Goal: Information Seeking & Learning: Find specific fact

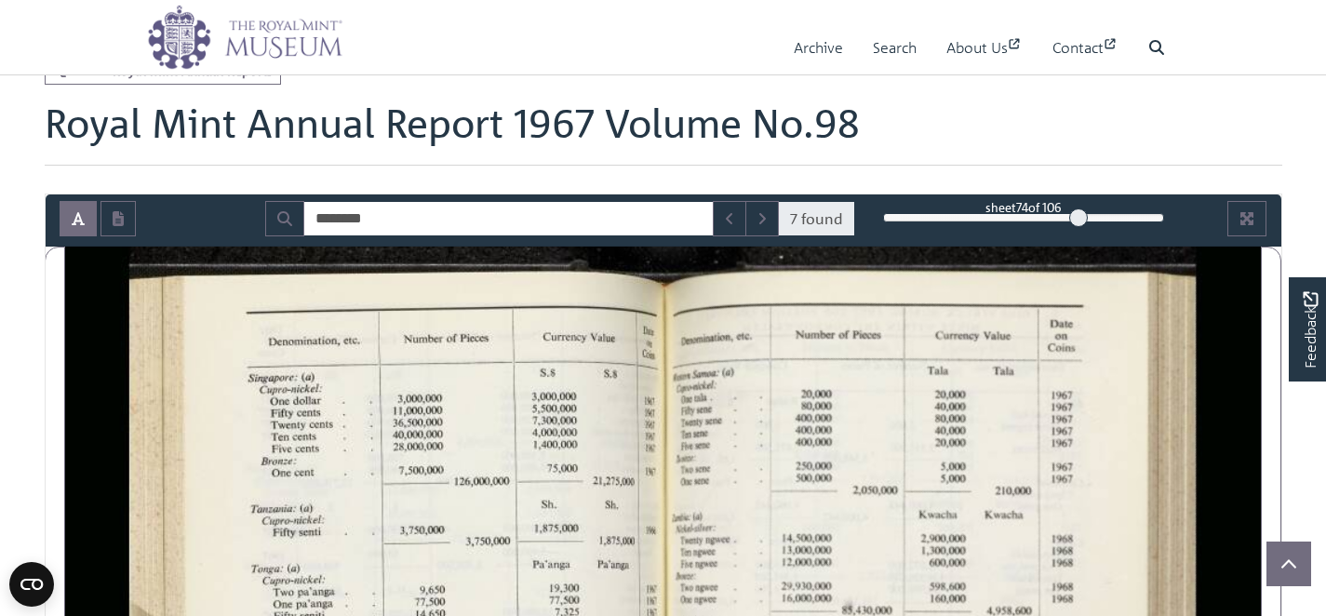
scroll to position [704, 0]
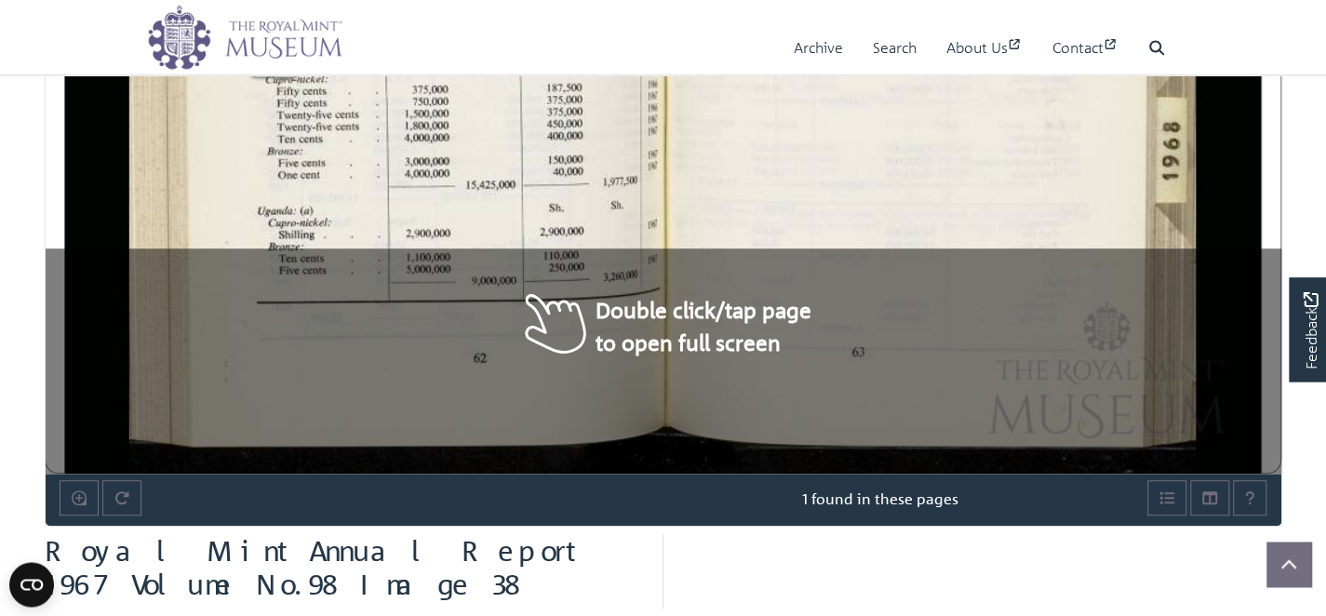
click at [529, 296] on div "21 .ti, Denomination, etc. 1 Number of Pieces 1 Currency Value Singapore: (a) C…" at bounding box center [396, 7] width 533 height 931
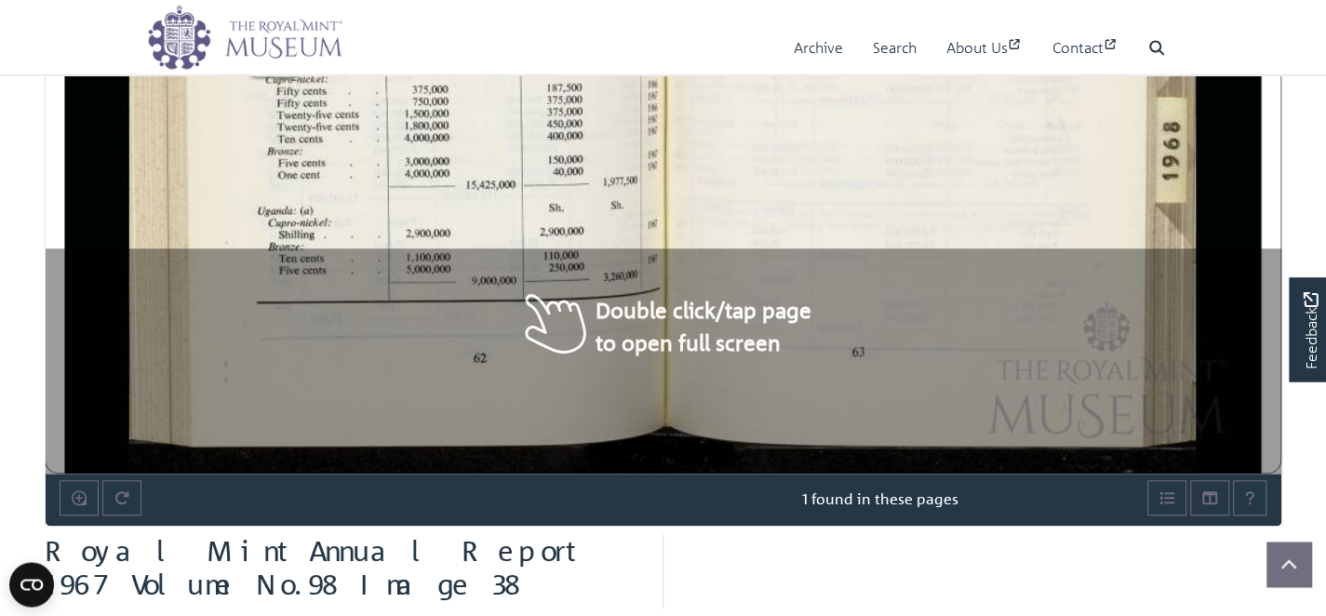
click at [529, 296] on div "21 .ti, Denomination, etc. 1 Number of Pieces 1 Currency Value Singapore: (a) C…" at bounding box center [396, 7] width 533 height 931
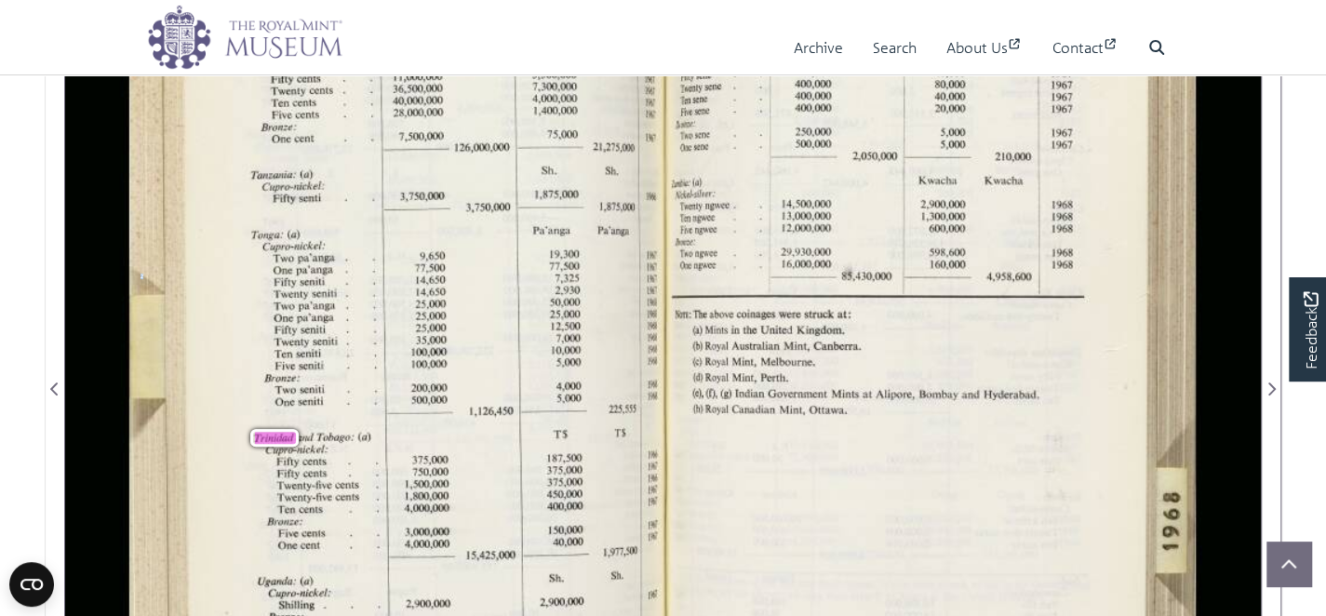
scroll to position [336, 0]
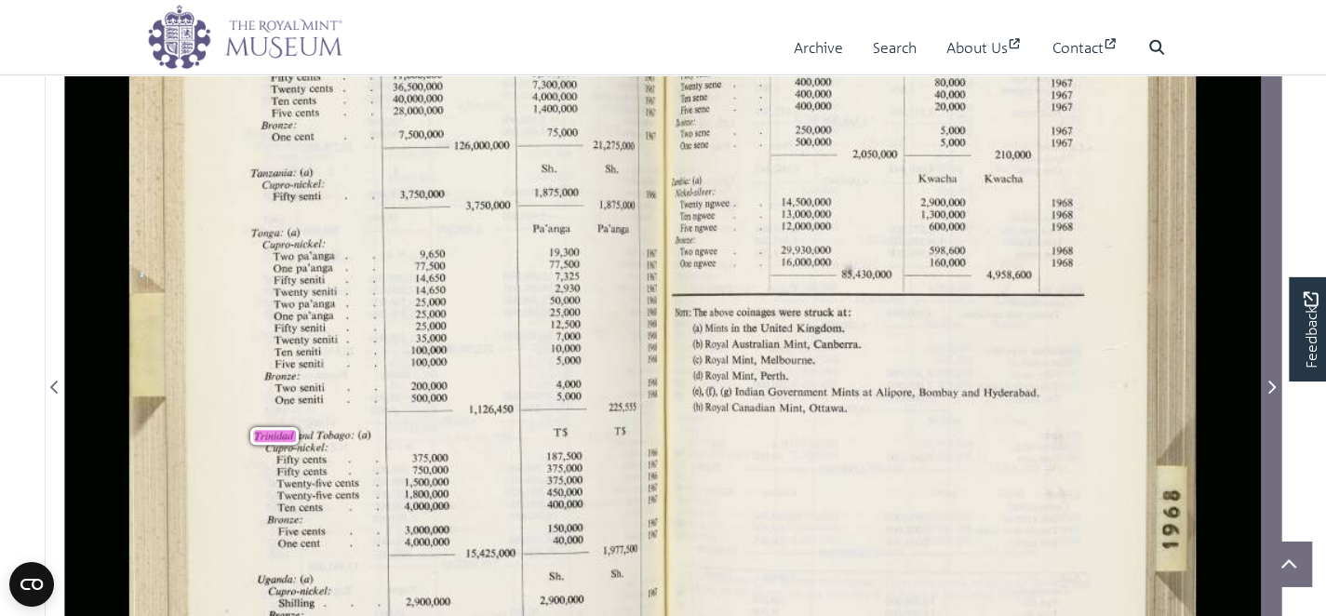
click at [1273, 386] on icon "Next Page" at bounding box center [1271, 387] width 7 height 13
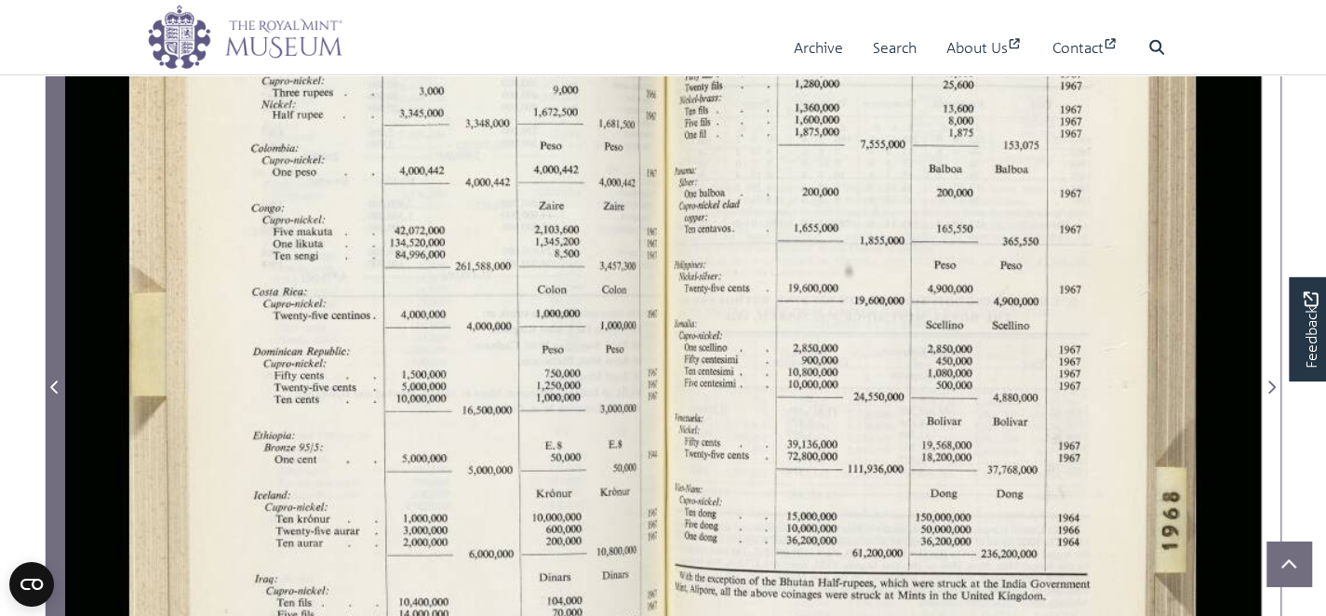
click at [62, 378] on span "Previous Page" at bounding box center [55, 387] width 19 height 22
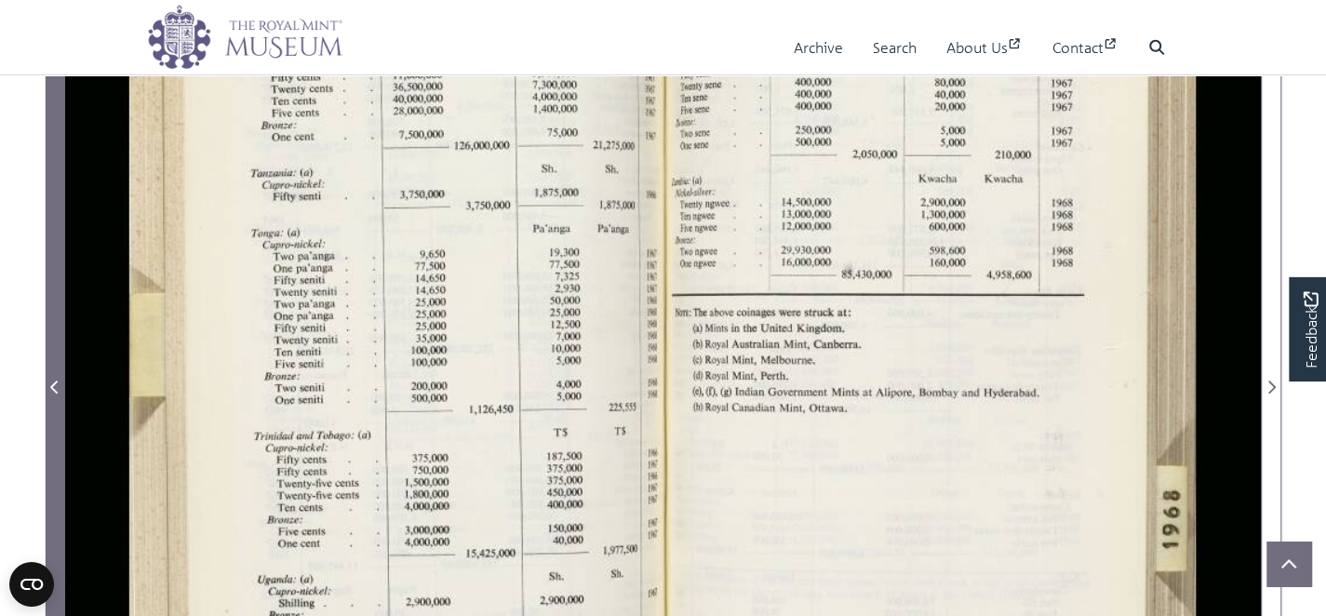
click at [54, 383] on icon "Previous Page" at bounding box center [53, 387] width 7 height 13
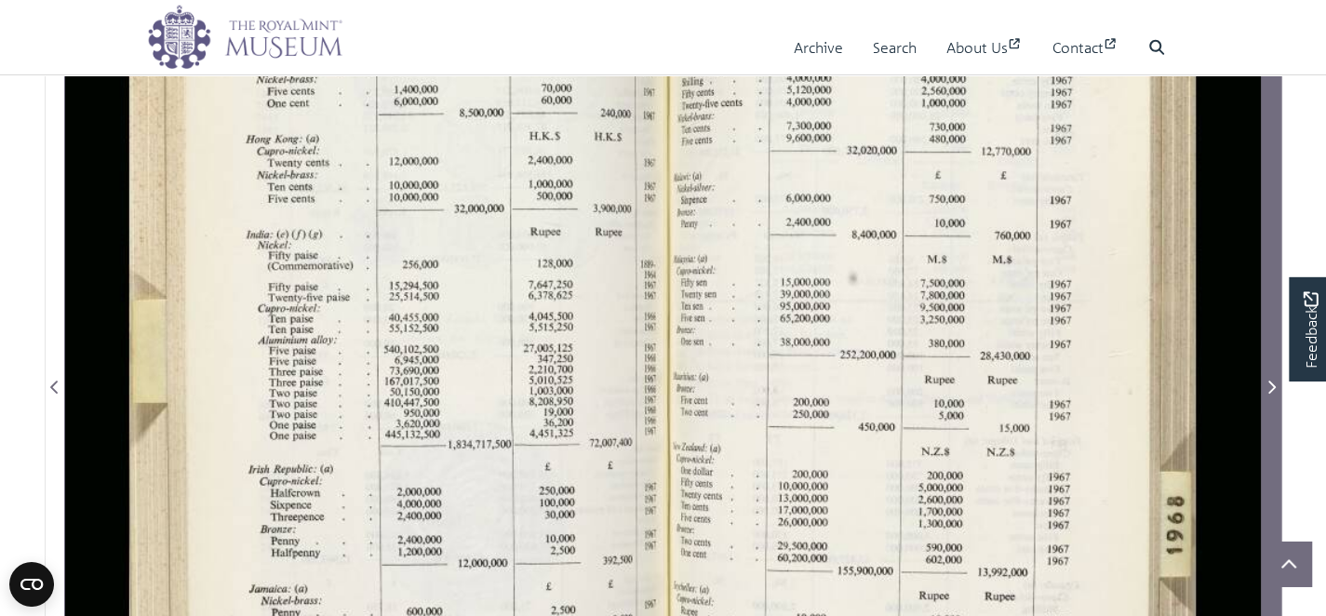
click at [1266, 385] on icon "Next Page" at bounding box center [1270, 387] width 9 height 15
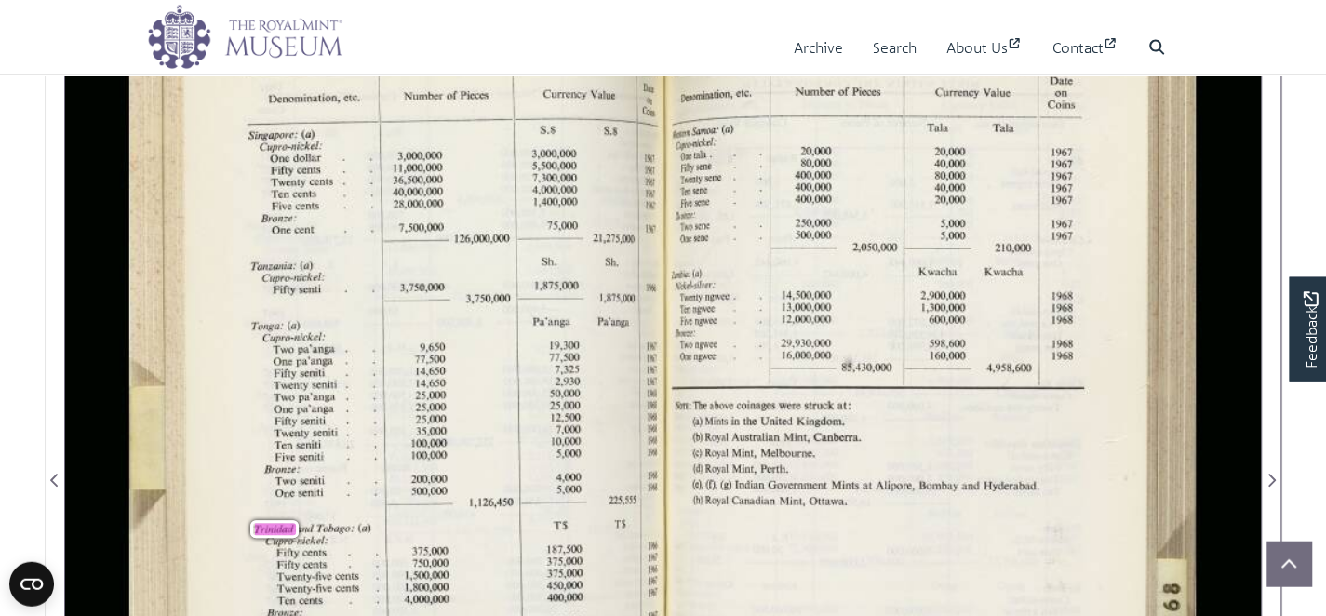
scroll to position [246, 0]
click at [1153, 44] on icon at bounding box center [1156, 47] width 15 height 15
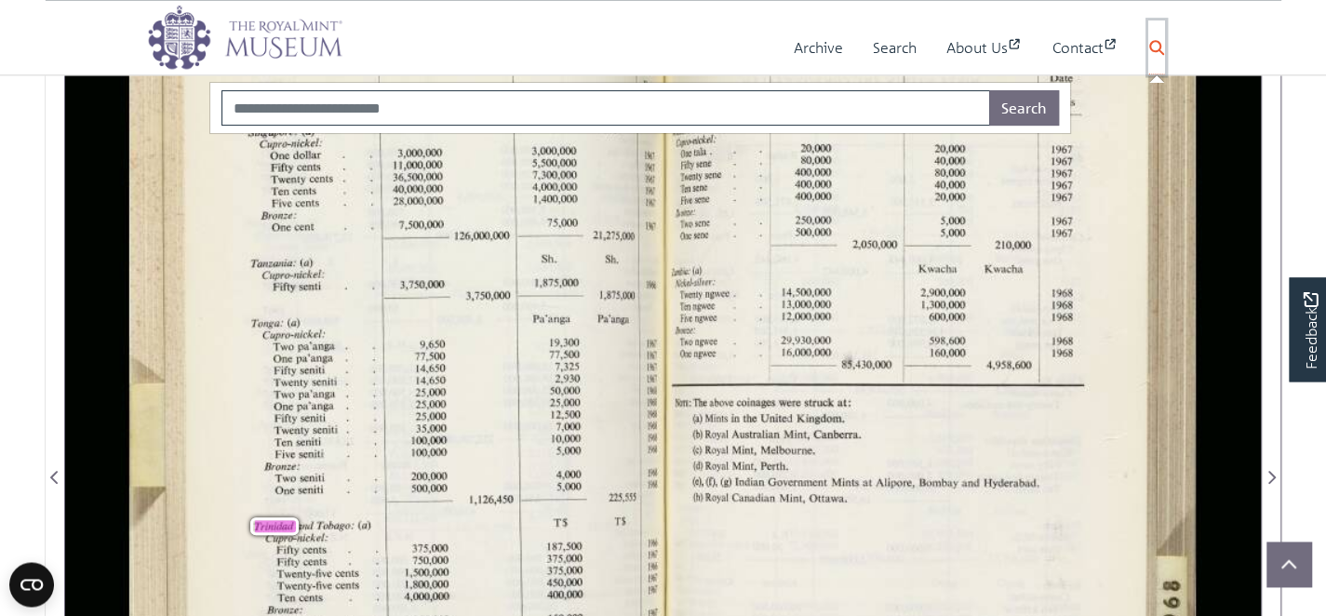
click at [1148, 20] on button "Search" at bounding box center [1156, 47] width 17 height 54
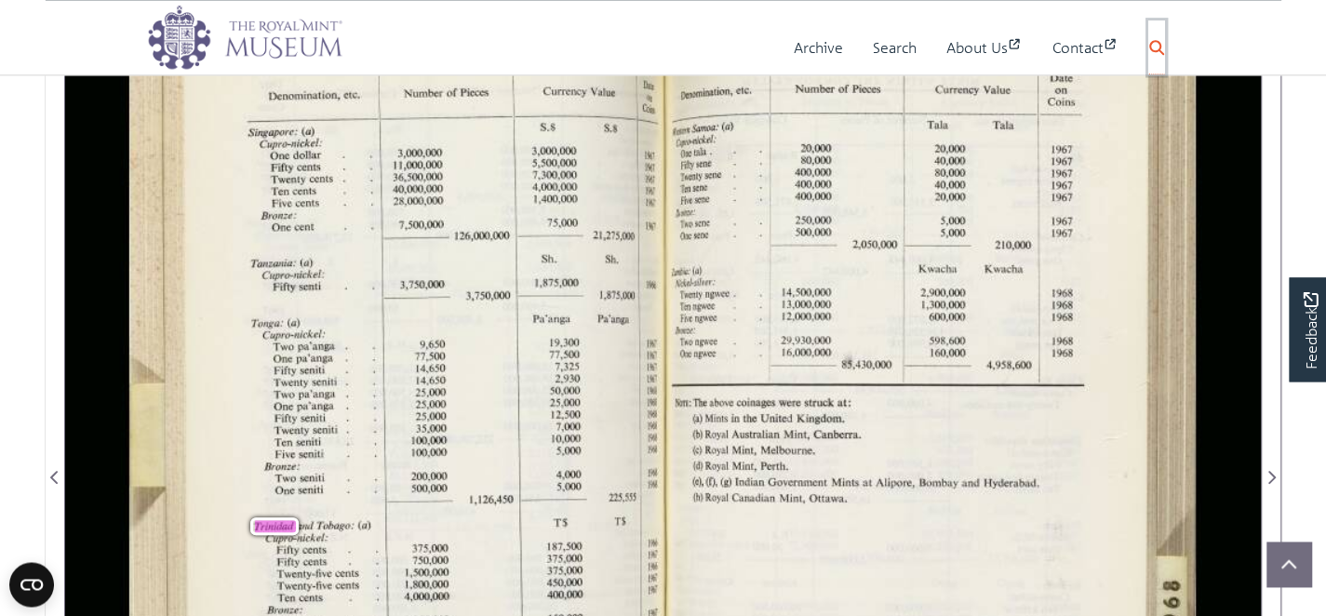
click at [1148, 20] on button "Search" at bounding box center [1156, 47] width 17 height 54
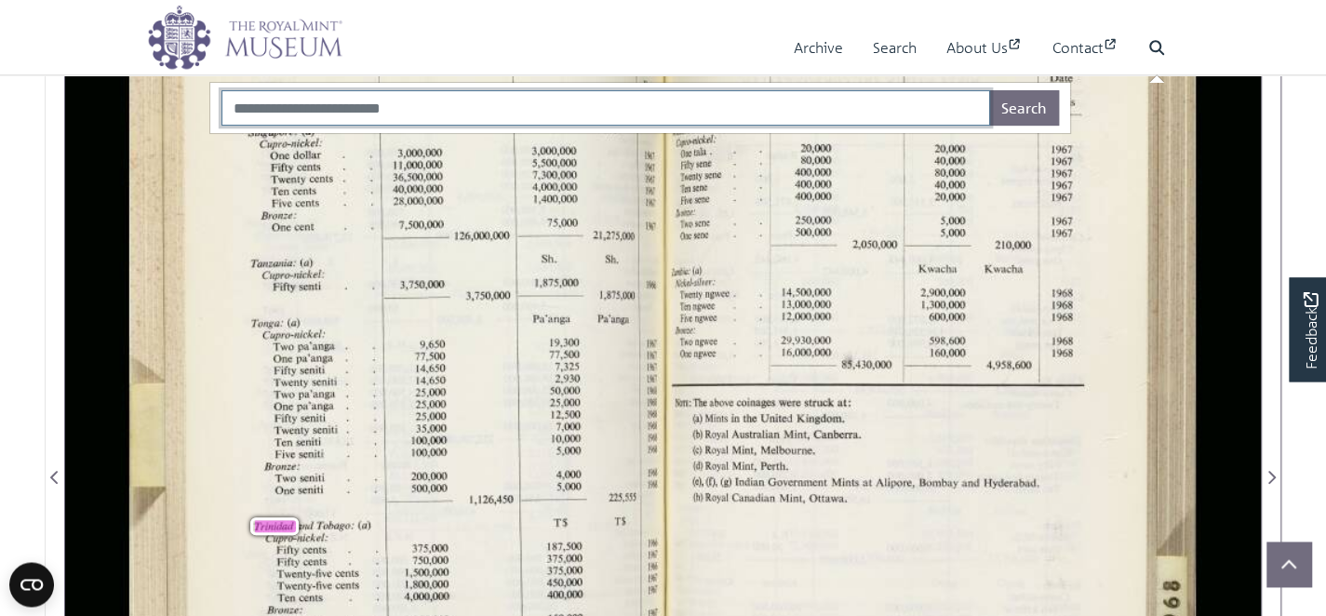
click at [436, 103] on input "Search" at bounding box center [605, 107] width 769 height 35
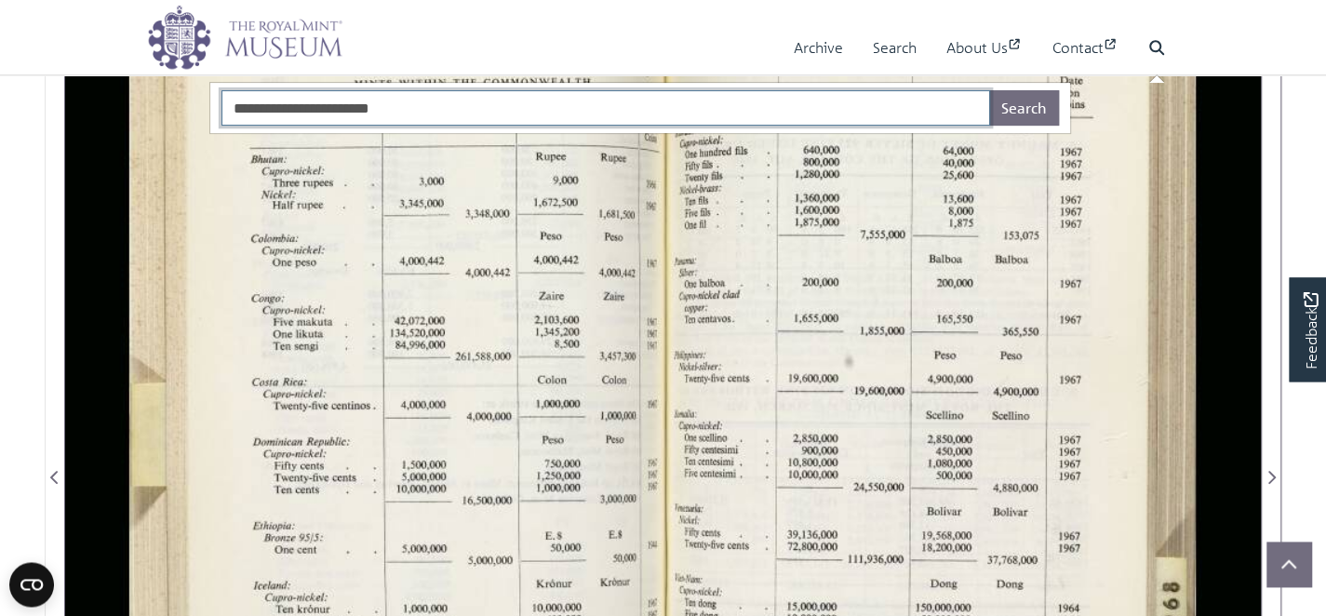
type input "**********"
click at [989, 90] on button "Search" at bounding box center [1024, 107] width 70 height 35
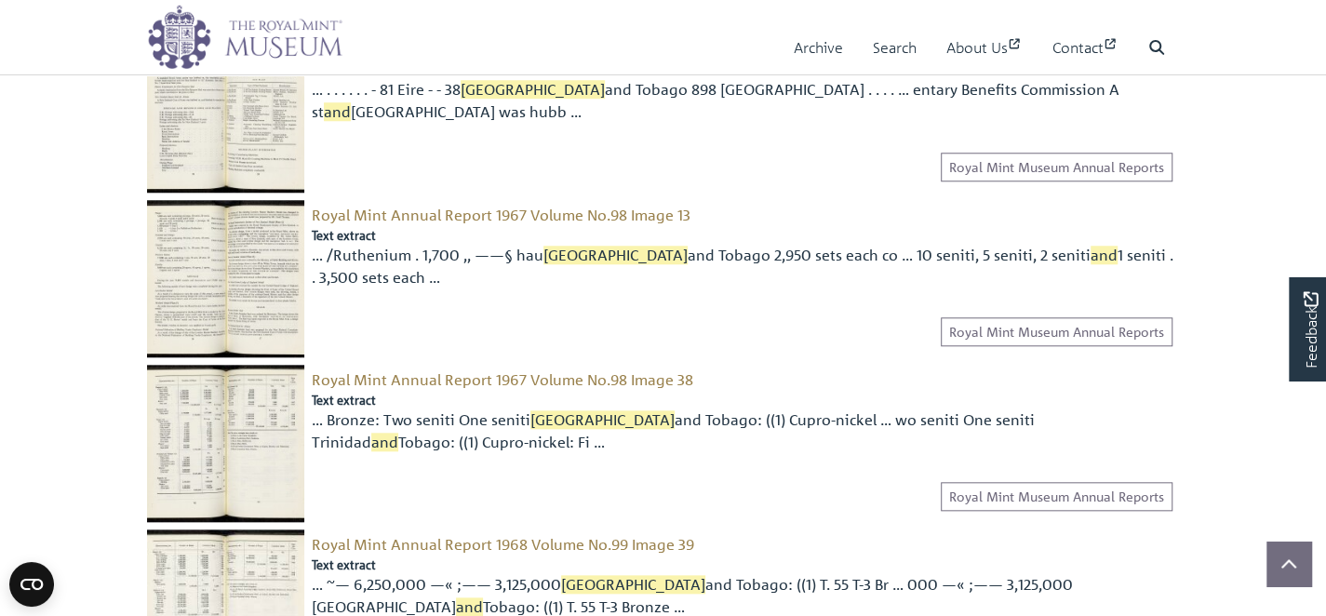
scroll to position [980, 0]
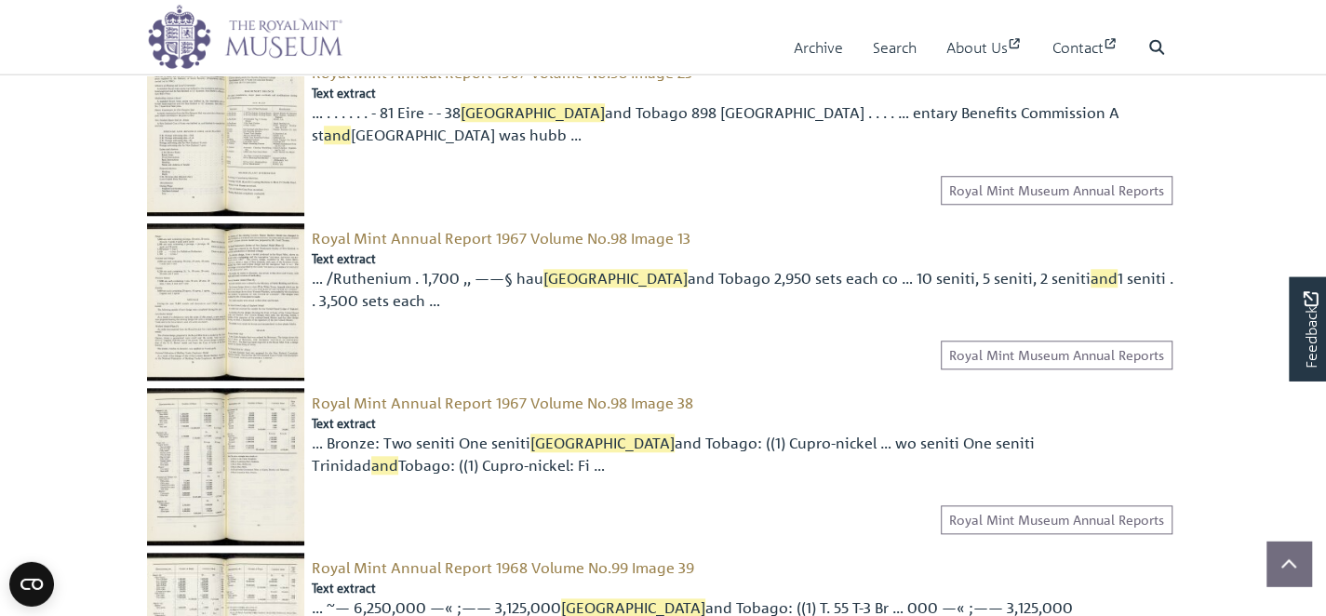
click at [248, 389] on img at bounding box center [225, 467] width 157 height 157
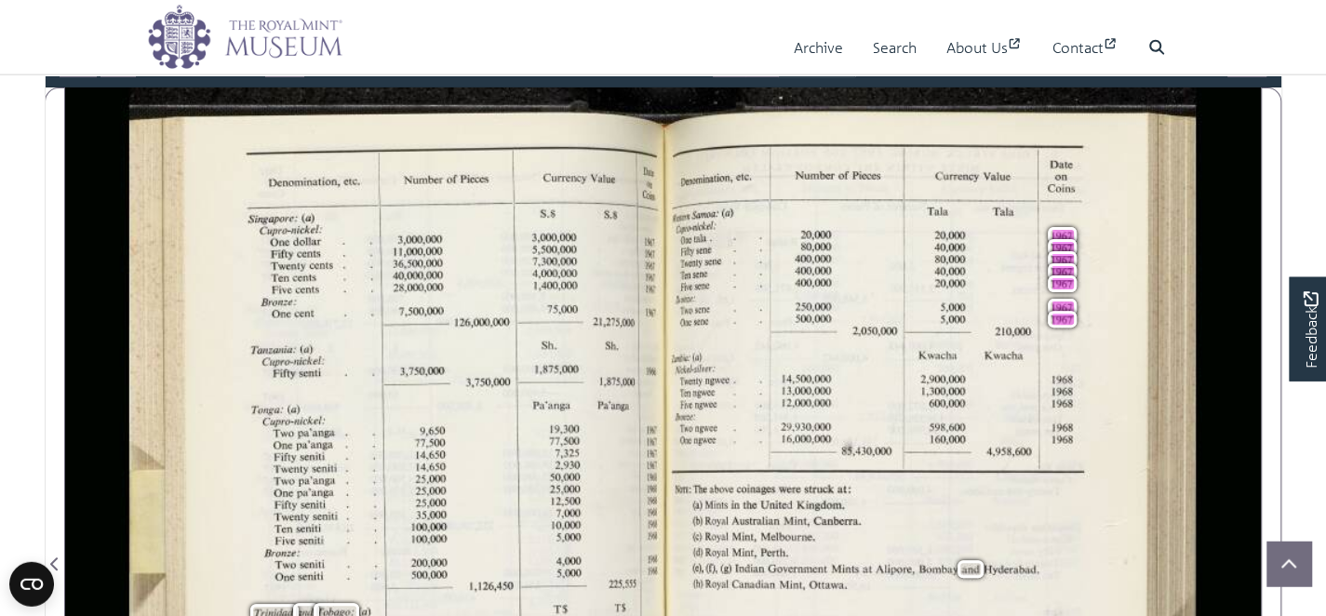
scroll to position [247, 0]
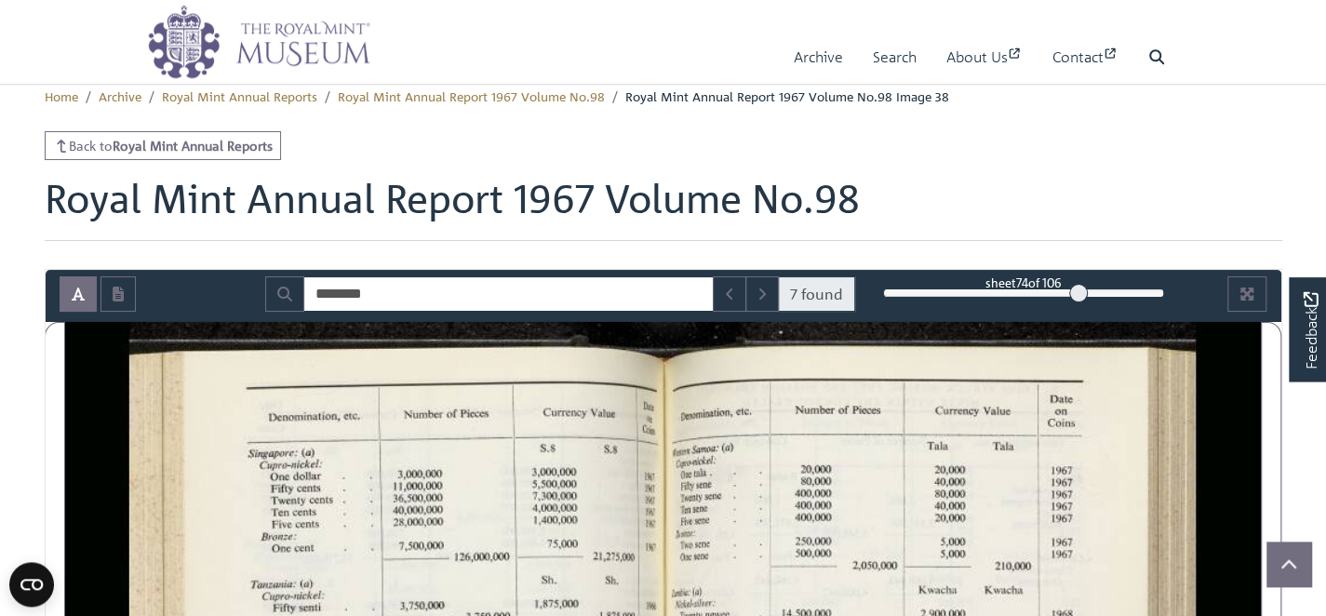
scroll to position [10, 0]
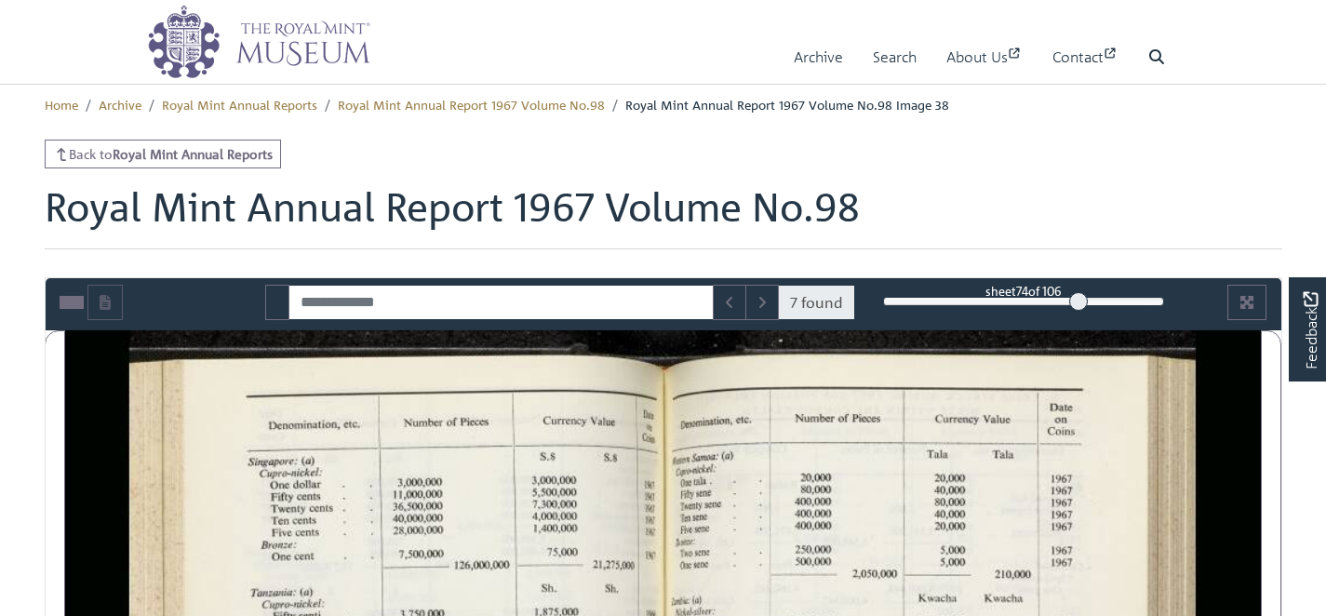
type input "********"
